Goal: Task Accomplishment & Management: Manage account settings

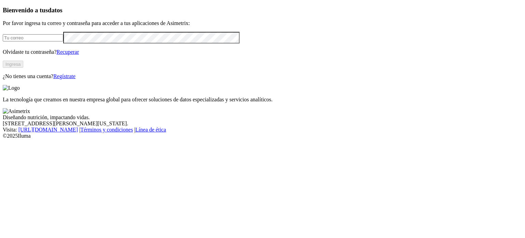
drag, startPoint x: 0, startPoint y: 0, endPoint x: 79, endPoint y: 52, distance: 94.8
click at [63, 41] on input "email" at bounding box center [33, 37] width 61 height 7
type input "[PERSON_NAME][EMAIL_ADDRESS][PERSON_NAME][DOMAIN_NAME]"
click input "submit" at bounding box center [0, 0] width 0 height 0
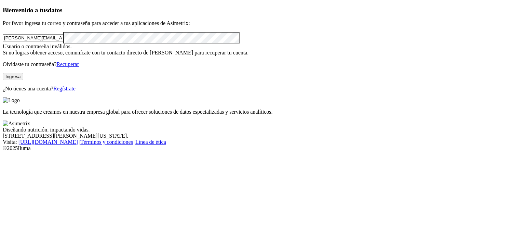
click at [79, 67] on link "Recuperar" at bounding box center [67, 64] width 23 height 6
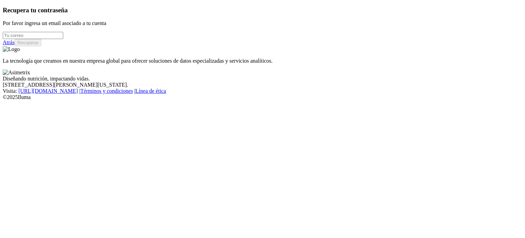
click at [63, 39] on input "email" at bounding box center [33, 35] width 61 height 7
type input "[PERSON_NAME][EMAIL_ADDRESS][PERSON_NAME][DOMAIN_NAME]"
click at [41, 46] on button "Recuperar" at bounding box center [28, 42] width 27 height 7
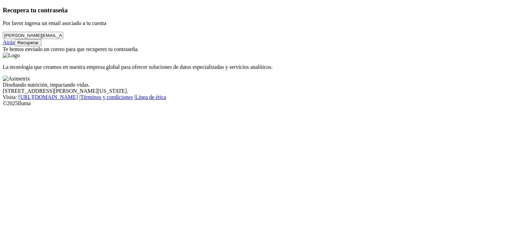
click at [41, 46] on button "Recuperar" at bounding box center [28, 42] width 27 height 7
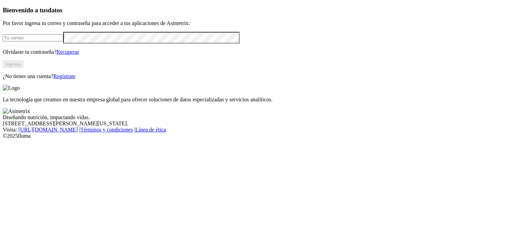
click at [63, 41] on input "email" at bounding box center [33, 37] width 61 height 7
click at [36, 41] on input "email" at bounding box center [33, 37] width 61 height 7
click at [63, 41] on input "email" at bounding box center [33, 37] width 61 height 7
type input "[PERSON_NAME][EMAIL_ADDRESS][PERSON_NAME][DOMAIN_NAME]"
drag, startPoint x: 101, startPoint y: 55, endPoint x: 0, endPoint y: 55, distance: 100.9
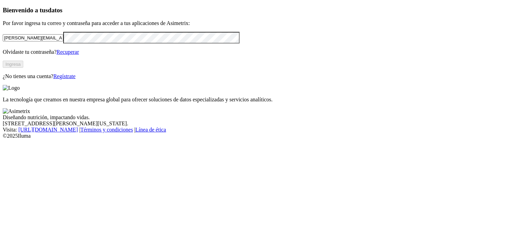
click at [3, 55] on div "Bienvenido a tus datos Por favor ingresa tu correo y contraseña para acceder a …" at bounding box center [263, 42] width 520 height 73
click at [63, 41] on input "email" at bounding box center [33, 37] width 61 height 7
drag, startPoint x: 110, startPoint y: 54, endPoint x: 26, endPoint y: 53, distance: 84.1
click at [26, 41] on input "[PERSON_NAME][EMAIL_ADDRESS][PERSON_NAME][DOMAIN_NAME]" at bounding box center [33, 37] width 61 height 7
type input "l"
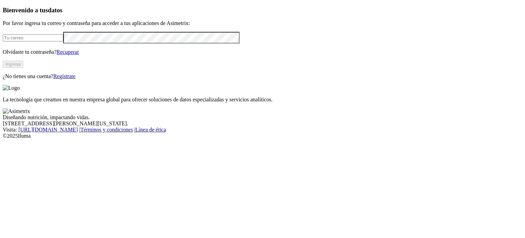
click at [30, 41] on input "email" at bounding box center [33, 37] width 61 height 7
click at [179, 43] on div at bounding box center [263, 37] width 520 height 11
click at [62, 41] on input "email" at bounding box center [33, 37] width 61 height 7
type input "[PERSON_NAME][EMAIL_ADDRESS][PERSON_NAME][DOMAIN_NAME]"
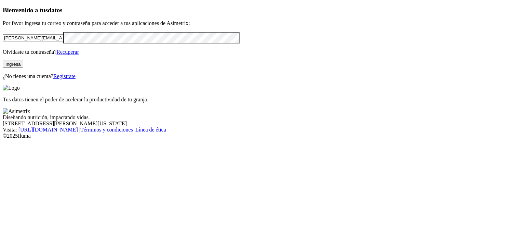
click at [23, 68] on button "Ingresa" at bounding box center [13, 64] width 21 height 7
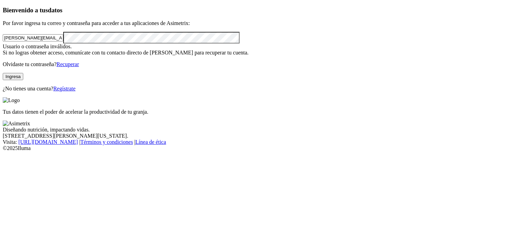
click at [79, 67] on link "Recuperar" at bounding box center [67, 64] width 23 height 6
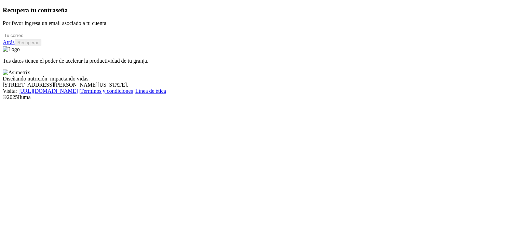
click at [63, 39] on input "email" at bounding box center [33, 35] width 61 height 7
type input "[PERSON_NAME][EMAIL_ADDRESS][PERSON_NAME][DOMAIN_NAME]"
click at [41, 46] on button "Recuperar" at bounding box center [28, 42] width 27 height 7
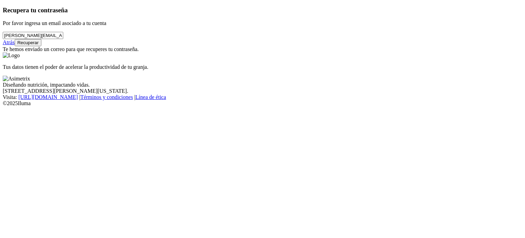
click at [41, 46] on button "Recuperar" at bounding box center [28, 42] width 27 height 7
click at [63, 39] on input "[PERSON_NAME][EMAIL_ADDRESS][PERSON_NAME][DOMAIN_NAME]" at bounding box center [33, 35] width 61 height 7
drag, startPoint x: 100, startPoint y: 56, endPoint x: 58, endPoint y: 55, distance: 41.4
click at [58, 39] on input "[PERSON_NAME][EMAIL_ADDRESS][PERSON_NAME][DOMAIN_NAME]" at bounding box center [33, 35] width 61 height 7
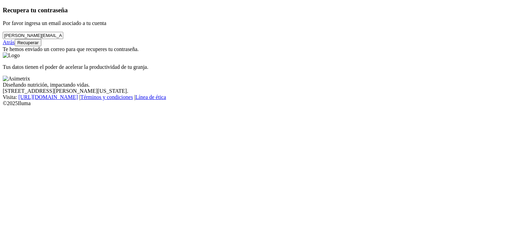
click at [63, 39] on input "[PERSON_NAME][EMAIL_ADDRESS][PERSON_NAME][DOMAIN_NAME]" at bounding box center [33, 35] width 61 height 7
drag, startPoint x: 98, startPoint y: 54, endPoint x: 17, endPoint y: 50, distance: 81.8
click at [18, 39] on input "[PERSON_NAME][EMAIL_ADDRESS][PERSON_NAME][DOMAIN_NAME]" at bounding box center [33, 35] width 61 height 7
click at [29, 39] on input "email" at bounding box center [33, 35] width 61 height 7
type input "[PERSON_NAME][EMAIL_ADDRESS][PERSON_NAME][DOMAIN_NAME]"
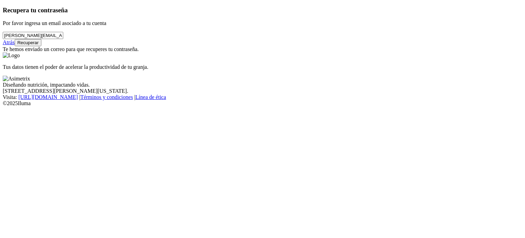
click at [41, 46] on button "Recuperar" at bounding box center [28, 42] width 27 height 7
